Goal: Connect with others: Connect with other users

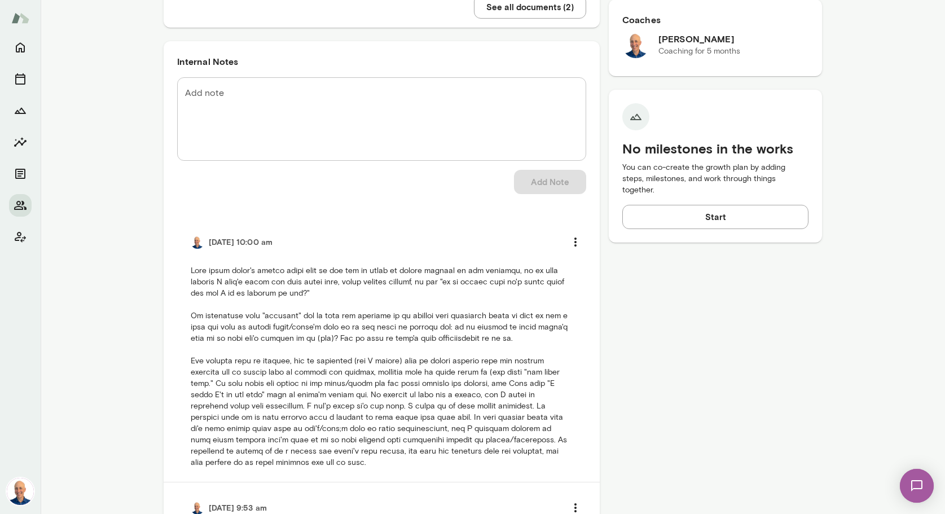
scroll to position [365, 0]
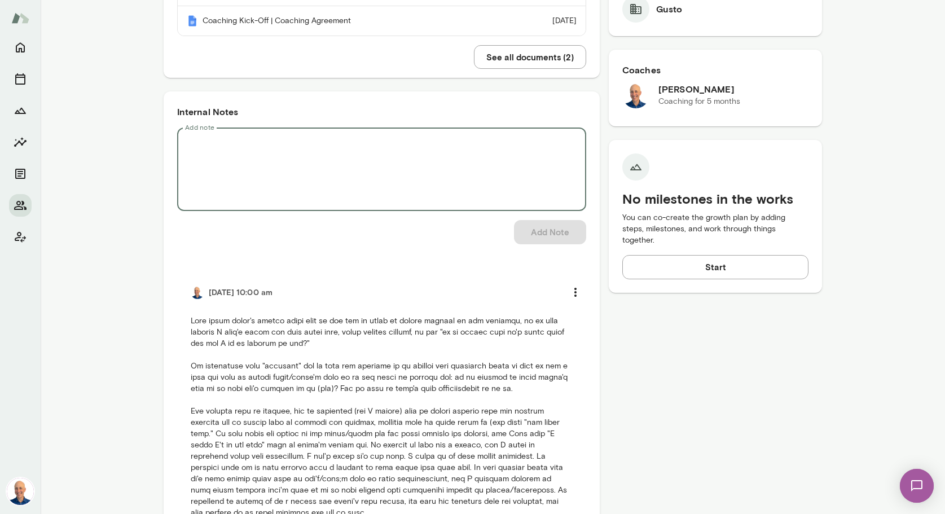
click at [379, 164] on textarea "Add note" at bounding box center [381, 169] width 393 height 65
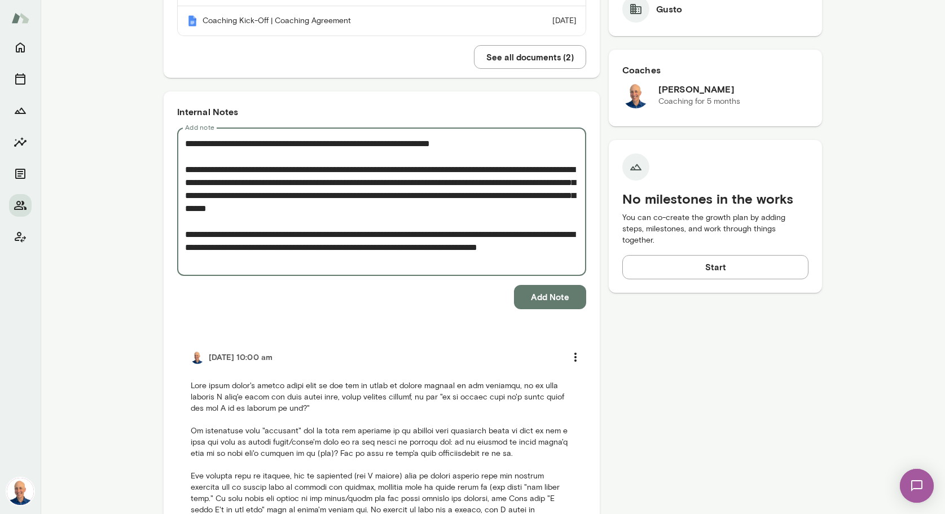
type textarea "**********"
click at [553, 302] on button "Add Note" at bounding box center [550, 297] width 72 height 24
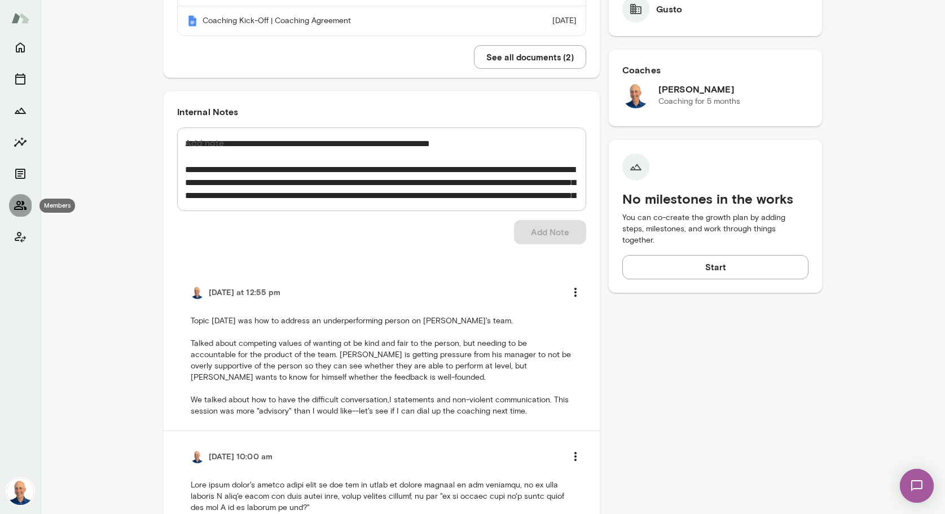
click at [20, 205] on icon "Members" at bounding box center [21, 206] width 14 height 14
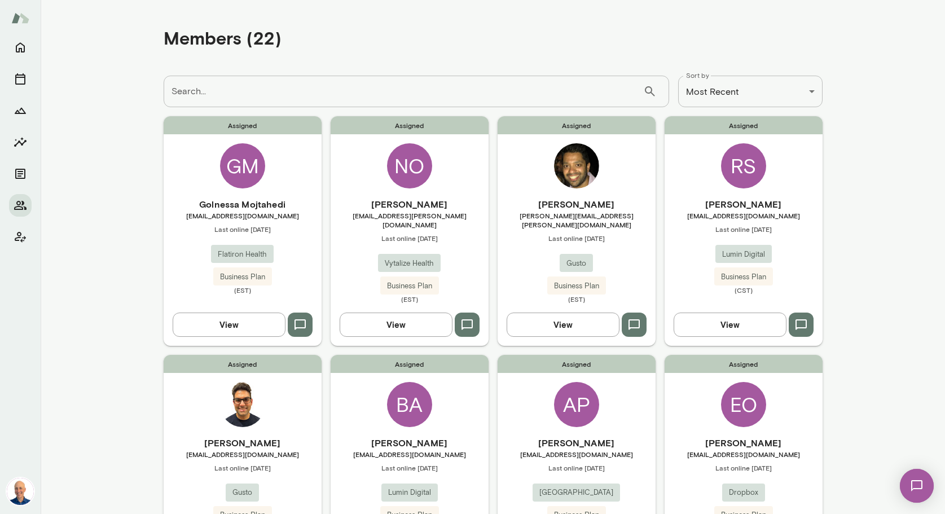
click at [300, 191] on div "Assigned GM Golnessa Mojtahedi [EMAIL_ADDRESS][DOMAIN_NAME] Last online [DATE] …" at bounding box center [243, 230] width 158 height 229
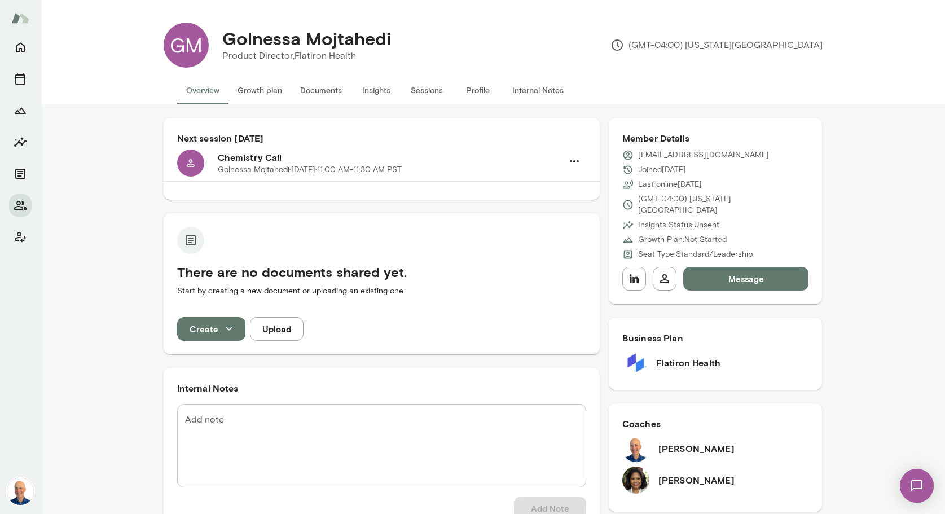
click at [732, 267] on button "Message" at bounding box center [746, 279] width 126 height 24
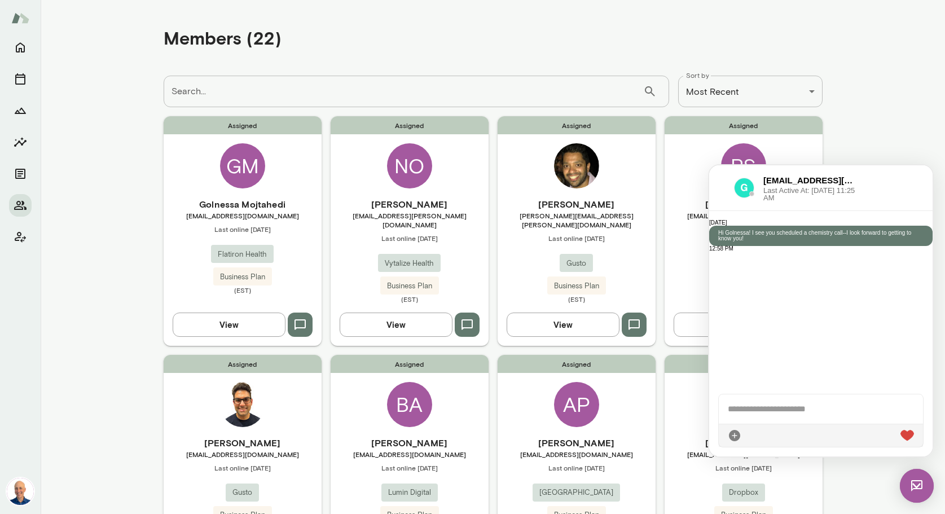
drag, startPoint x: 719, startPoint y: 189, endPoint x: 1404, endPoint y: 363, distance: 706.7
click at [719, 189] on div at bounding box center [721, 188] width 7 height 14
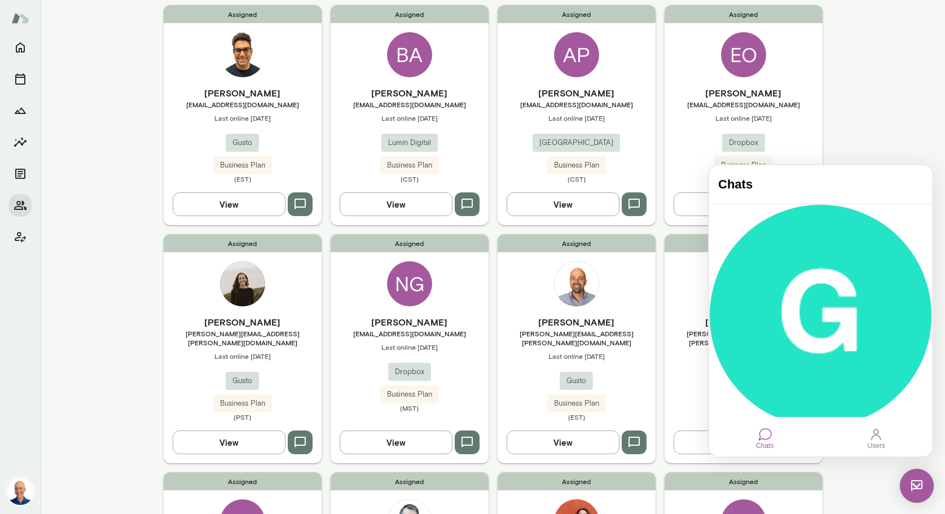
scroll to position [364, 0]
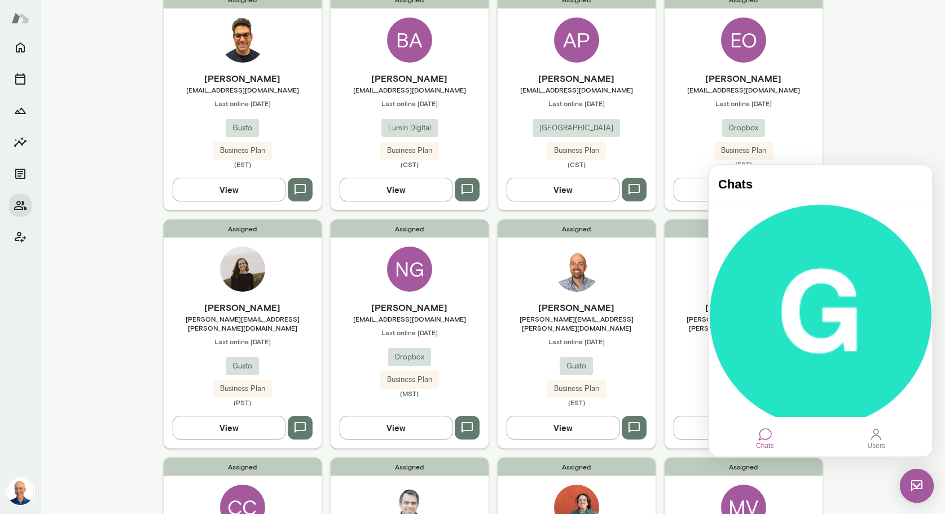
click at [923, 482] on img at bounding box center [917, 486] width 34 height 34
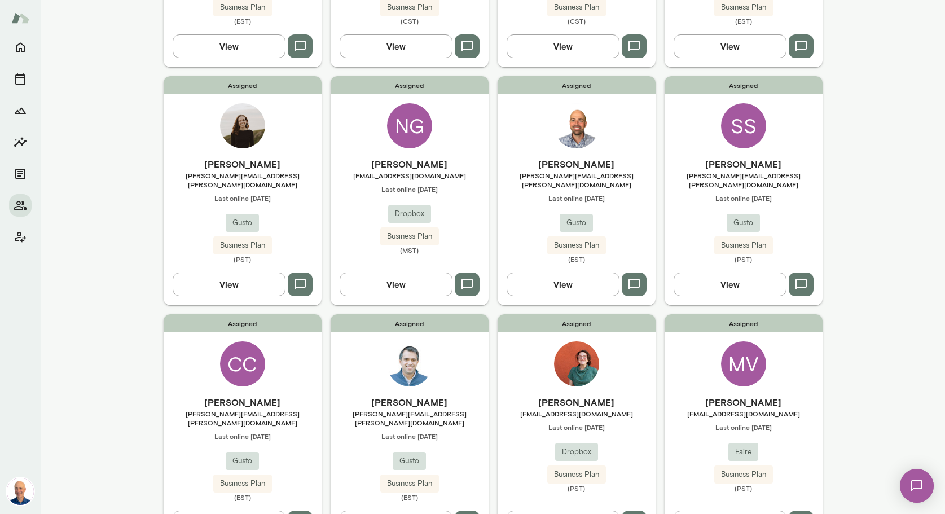
scroll to position [511, 0]
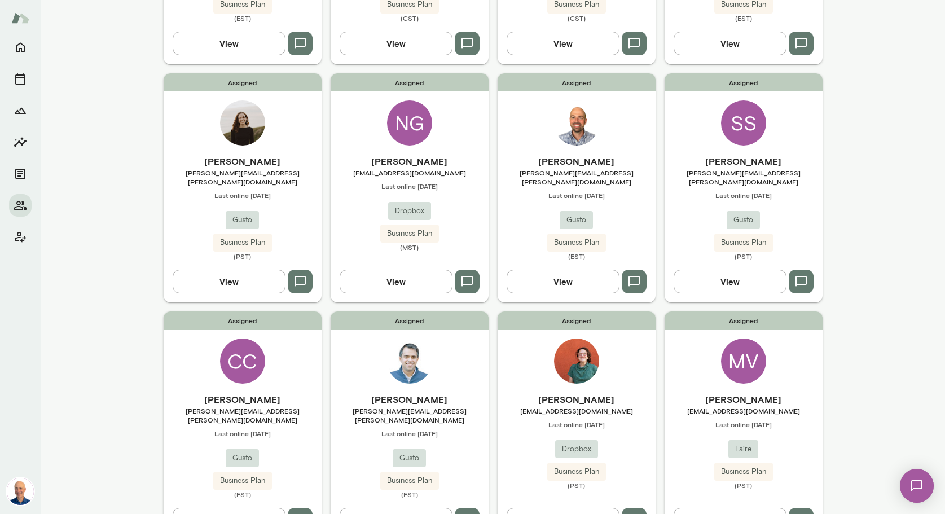
click at [794, 420] on span "Last online [DATE]" at bounding box center [744, 424] width 158 height 9
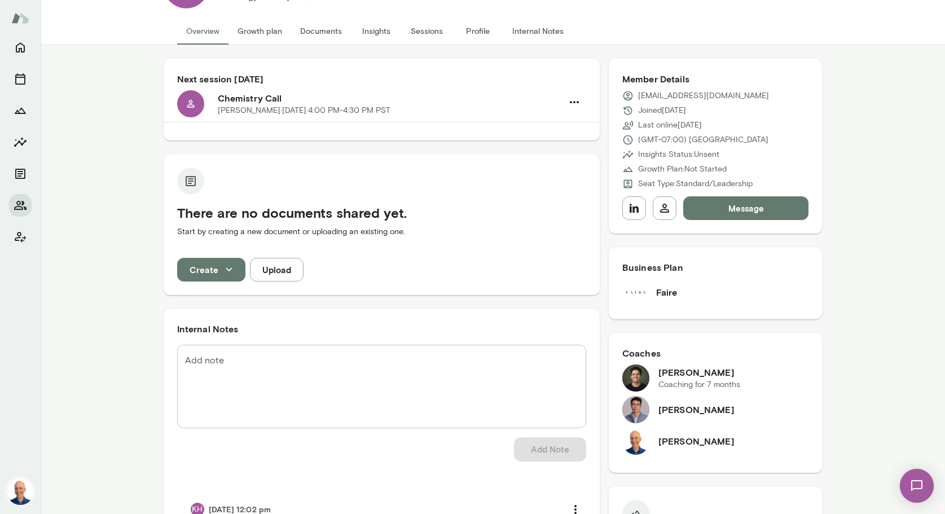
scroll to position [63, 0]
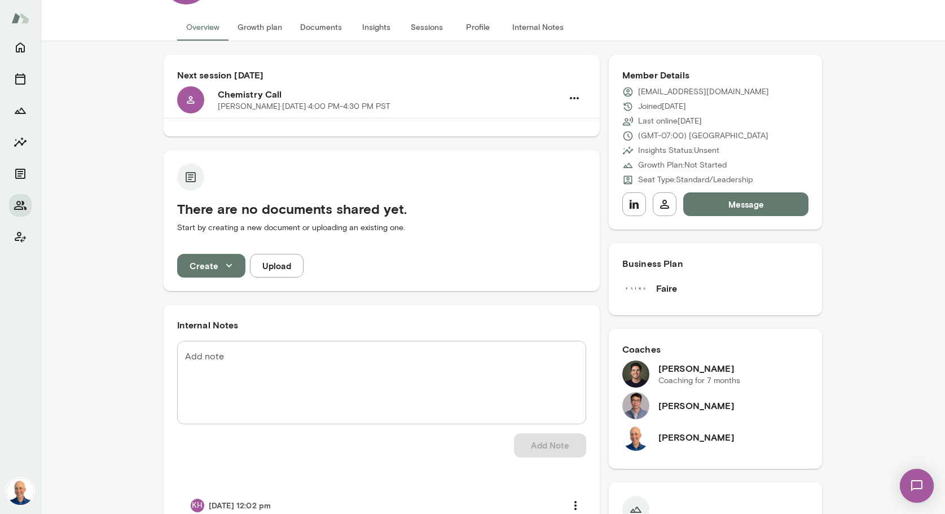
click at [756, 213] on button "Message" at bounding box center [746, 204] width 126 height 24
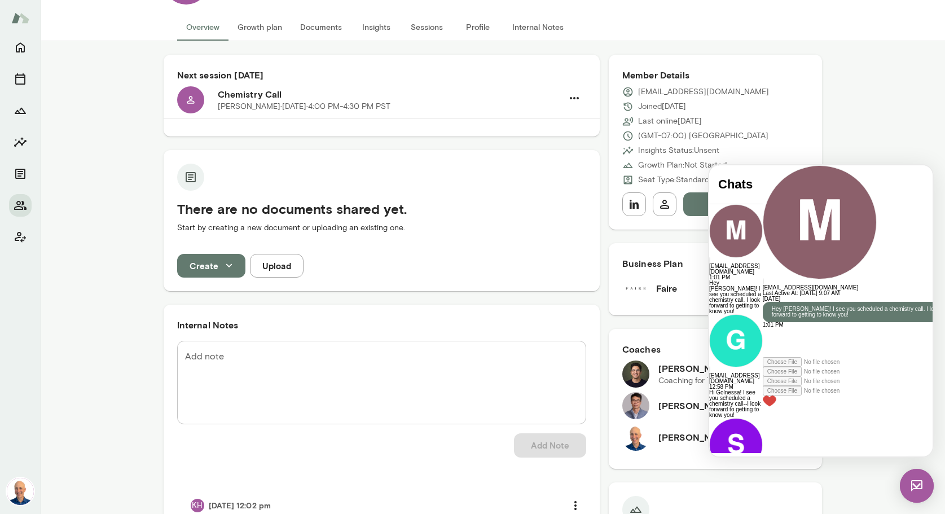
scroll to position [0, 0]
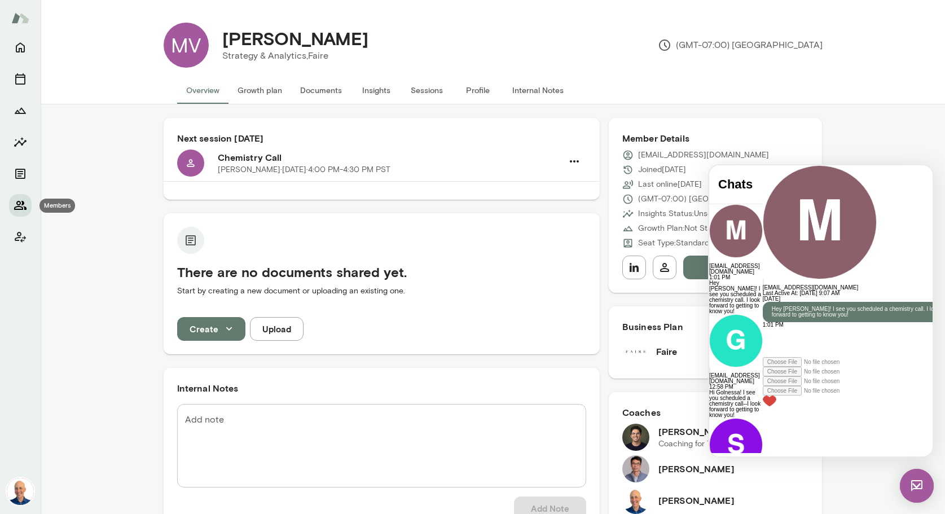
click at [24, 204] on icon "Members" at bounding box center [21, 206] width 14 height 14
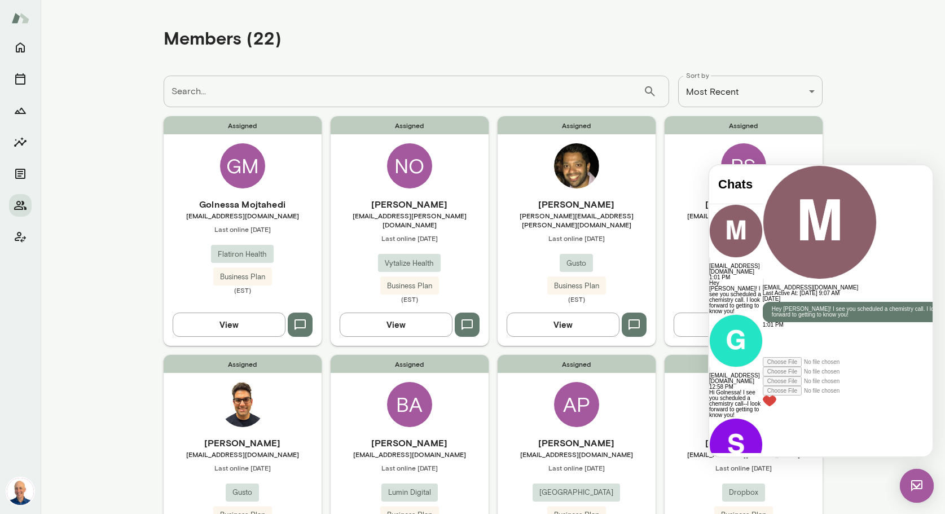
click at [763, 165] on div at bounding box center [865, 165] width 204 height 0
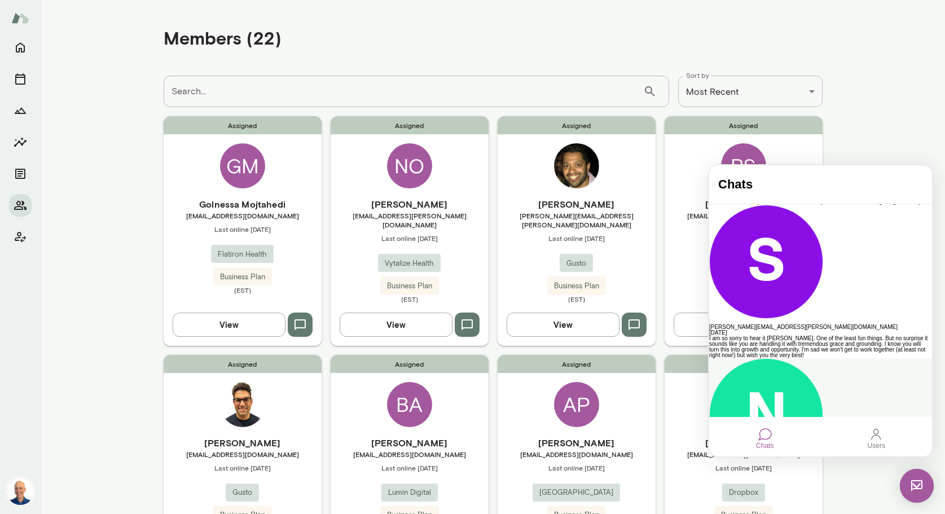
scroll to position [279, 0]
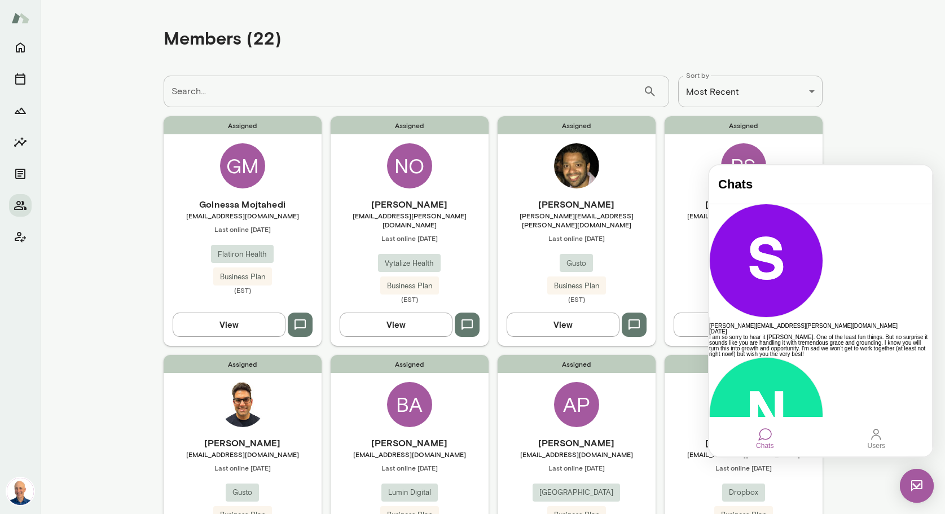
click at [455, 170] on div "Assigned NO [PERSON_NAME] [PERSON_NAME][EMAIL_ADDRESS][DOMAIN_NAME] Last online…" at bounding box center [410, 230] width 158 height 229
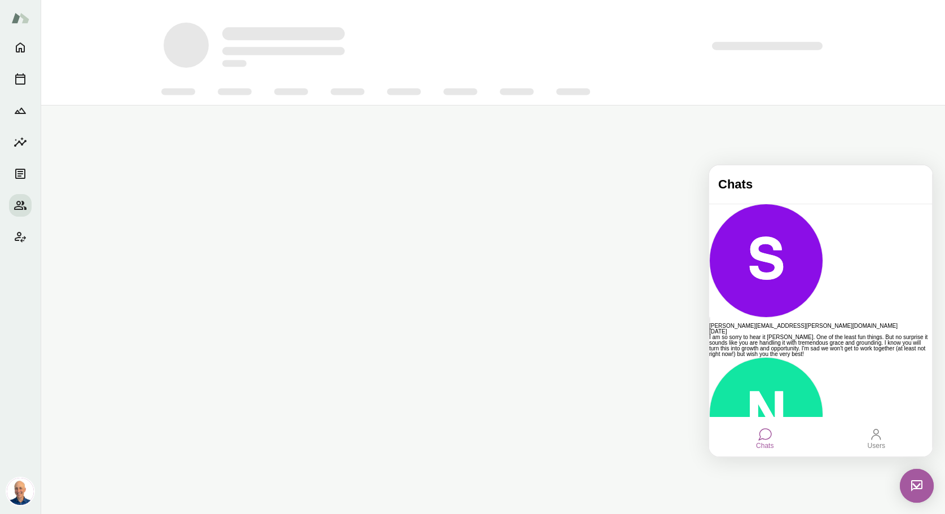
click at [914, 482] on img at bounding box center [917, 486] width 34 height 34
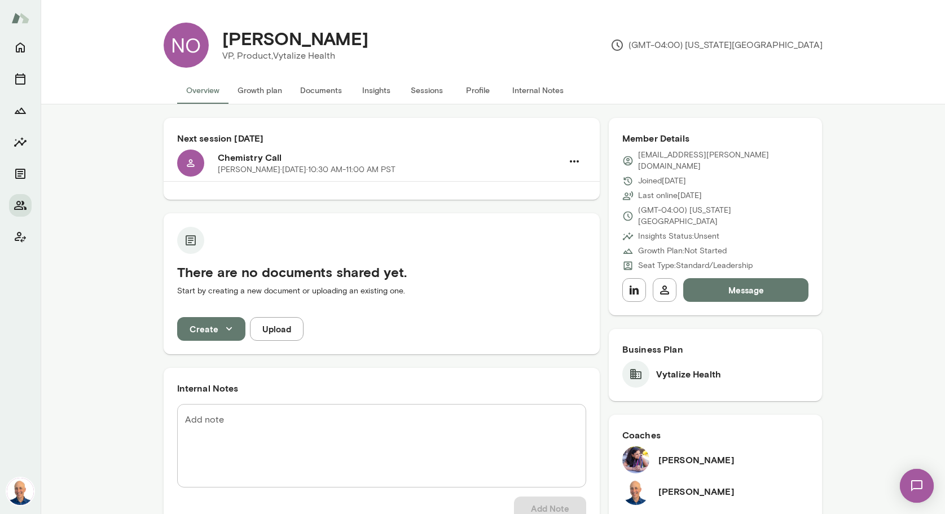
click at [749, 278] on button "Message" at bounding box center [746, 290] width 126 height 24
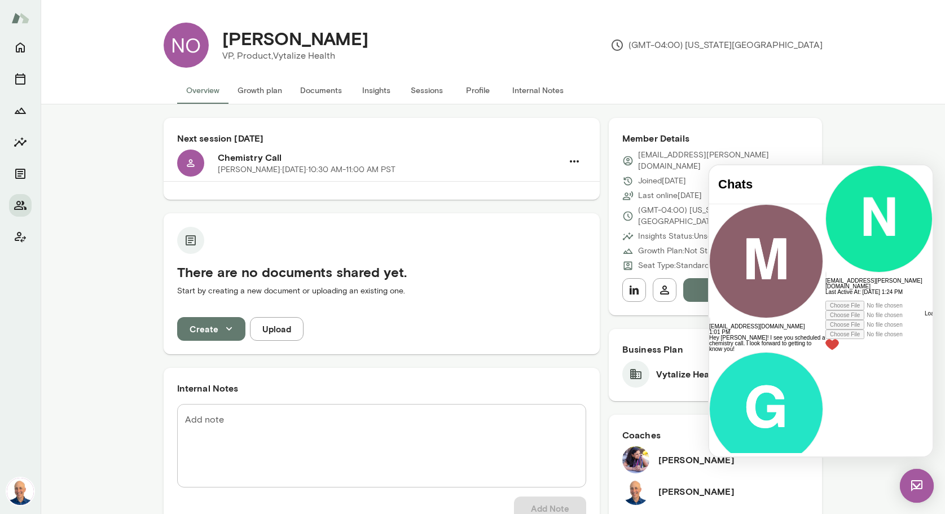
scroll to position [137, 0]
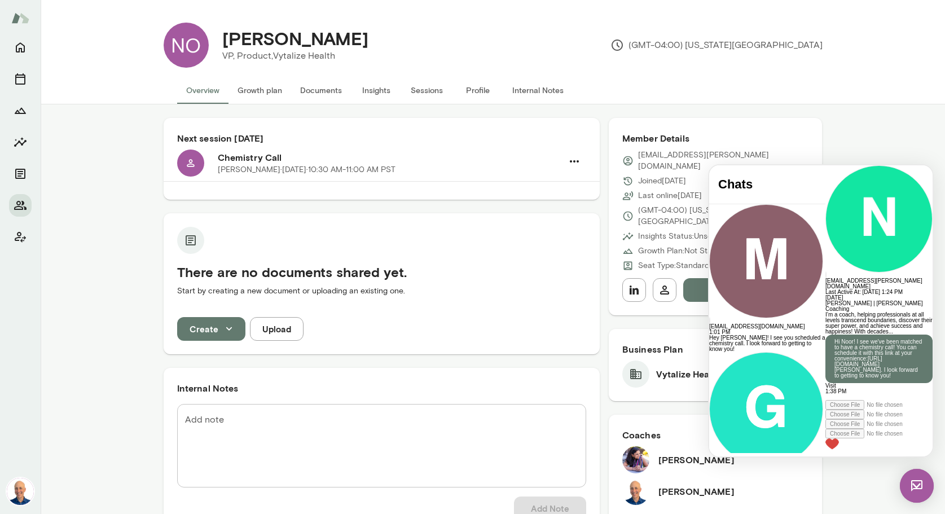
click at [825, 186] on div "[EMAIL_ADDRESS][PERSON_NAME][DOMAIN_NAME] Last Active At: [DATE] 1:24 PM" at bounding box center [878, 230] width 107 height 130
click at [825, 165] on div at bounding box center [878, 165] width 107 height 0
